Goal: Task Accomplishment & Management: Manage account settings

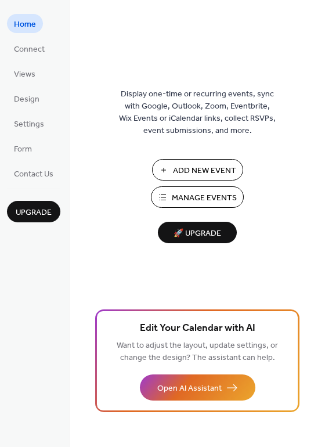
click at [184, 195] on span "Manage Events" at bounding box center [204, 198] width 65 height 12
click at [21, 71] on span "Views" at bounding box center [24, 74] width 21 height 12
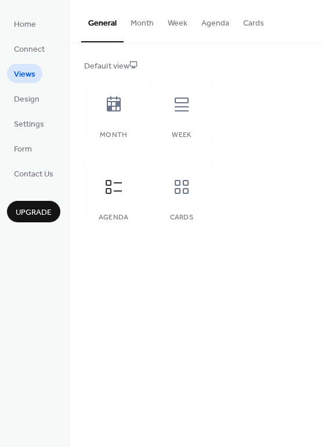
click at [139, 24] on button "Month" at bounding box center [142, 20] width 37 height 41
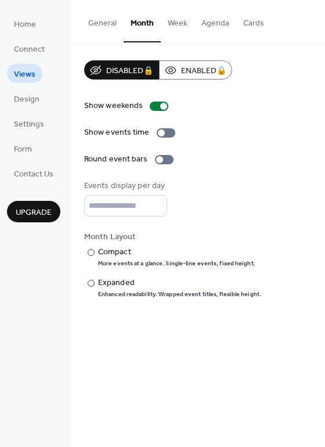
click at [104, 22] on button "General" at bounding box center [102, 20] width 42 height 41
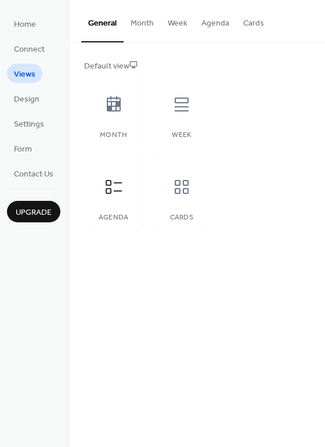
click at [207, 23] on button "Agenda" at bounding box center [215, 20] width 42 height 41
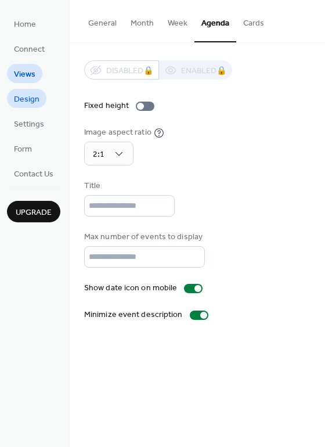
click at [27, 103] on span "Design" at bounding box center [27, 99] width 26 height 12
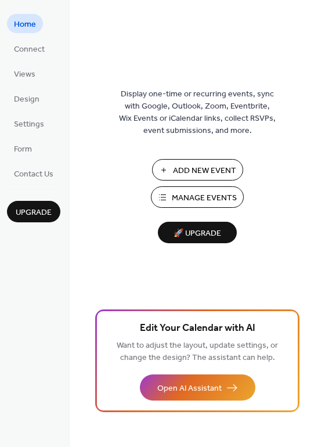
click at [206, 199] on span "Manage Events" at bounding box center [204, 198] width 65 height 12
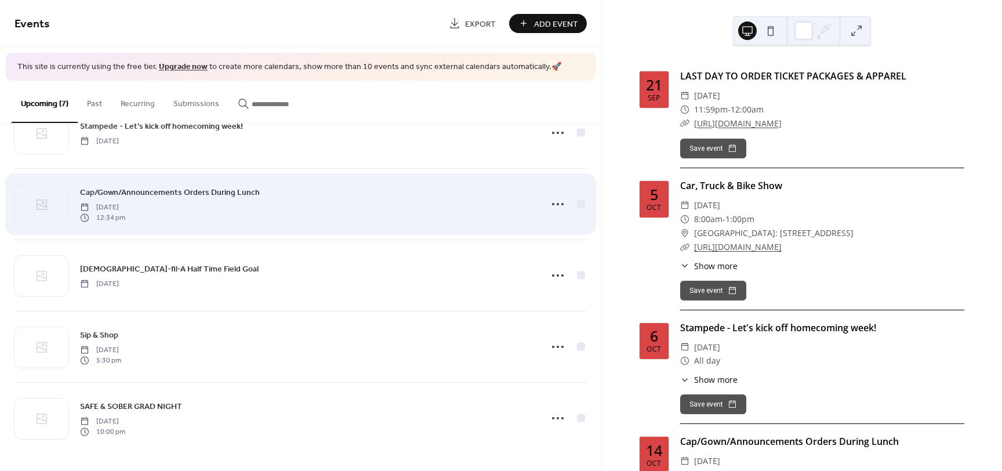
scroll to position [186, 0]
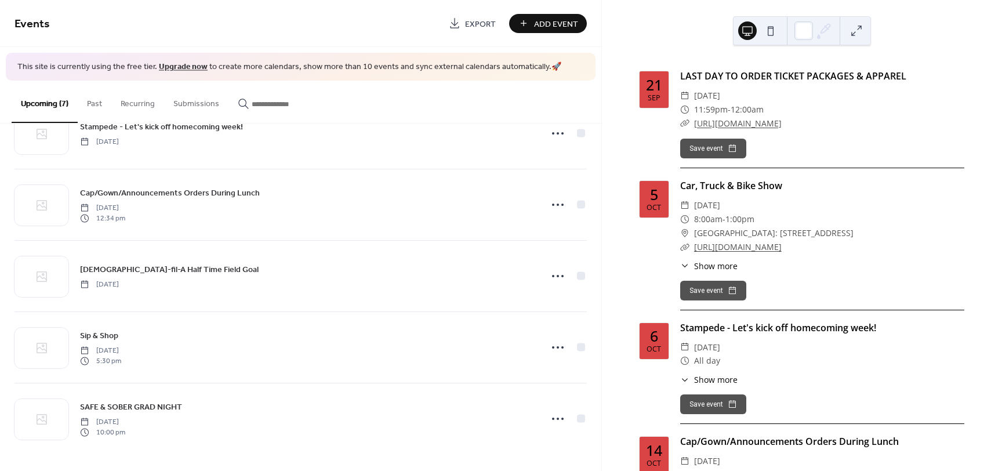
click at [96, 103] on button "Past" at bounding box center [95, 101] width 34 height 41
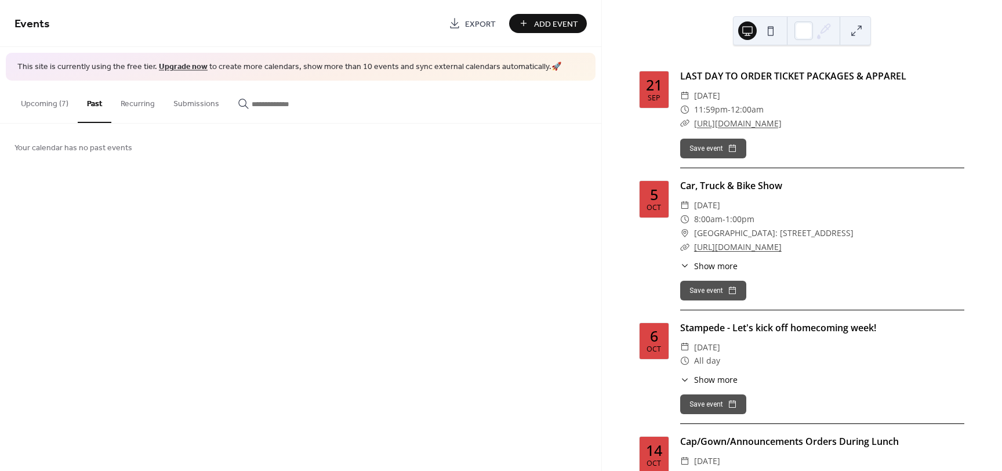
click at [48, 103] on button "Upcoming (7)" at bounding box center [45, 101] width 66 height 41
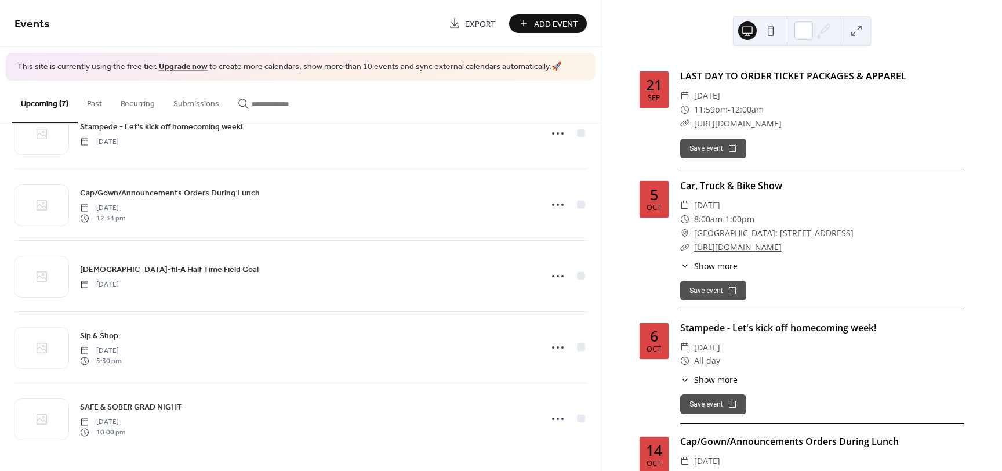
click at [94, 102] on button "Past" at bounding box center [95, 101] width 34 height 41
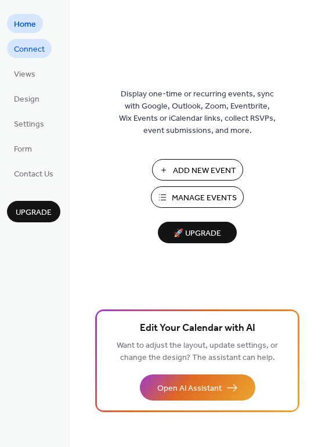
click at [28, 48] on span "Connect" at bounding box center [29, 50] width 31 height 12
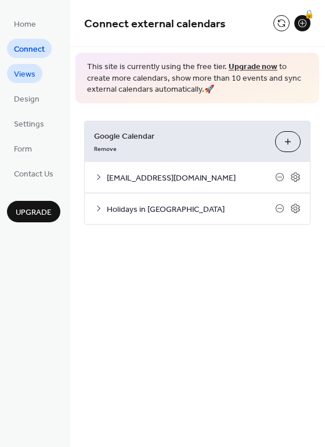
click at [26, 75] on span "Views" at bounding box center [24, 74] width 21 height 12
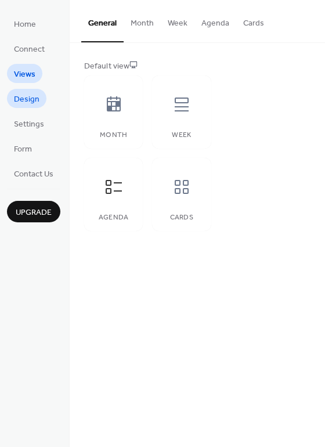
click at [22, 101] on span "Design" at bounding box center [27, 99] width 26 height 12
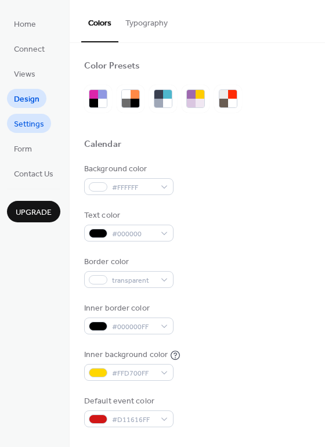
click at [35, 127] on span "Settings" at bounding box center [29, 124] width 30 height 12
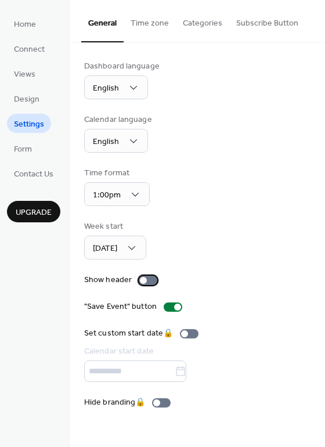
click at [142, 281] on div at bounding box center [143, 280] width 7 height 7
